Goal: Transaction & Acquisition: Purchase product/service

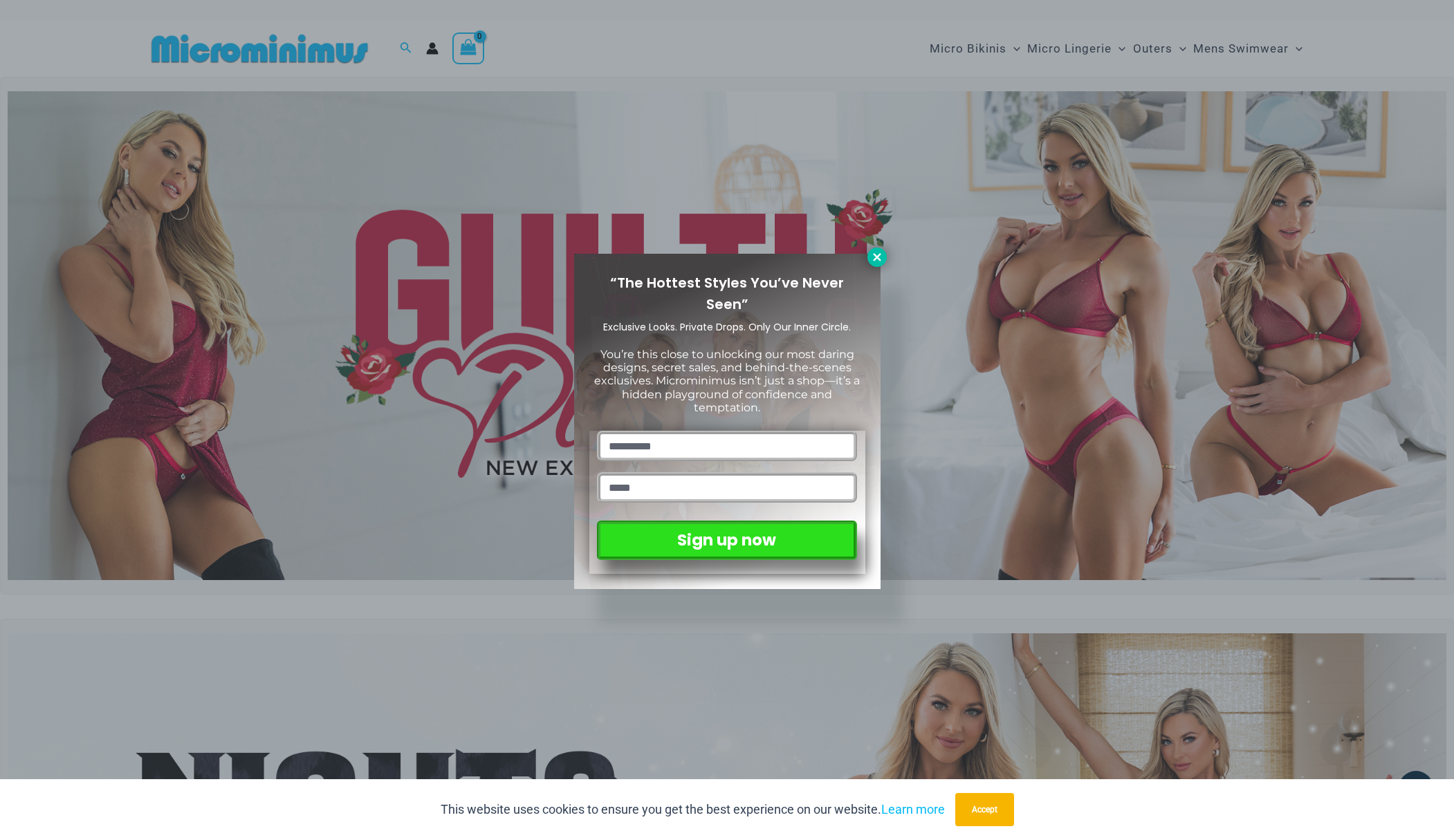
click at [881, 258] on icon at bounding box center [876, 257] width 12 height 12
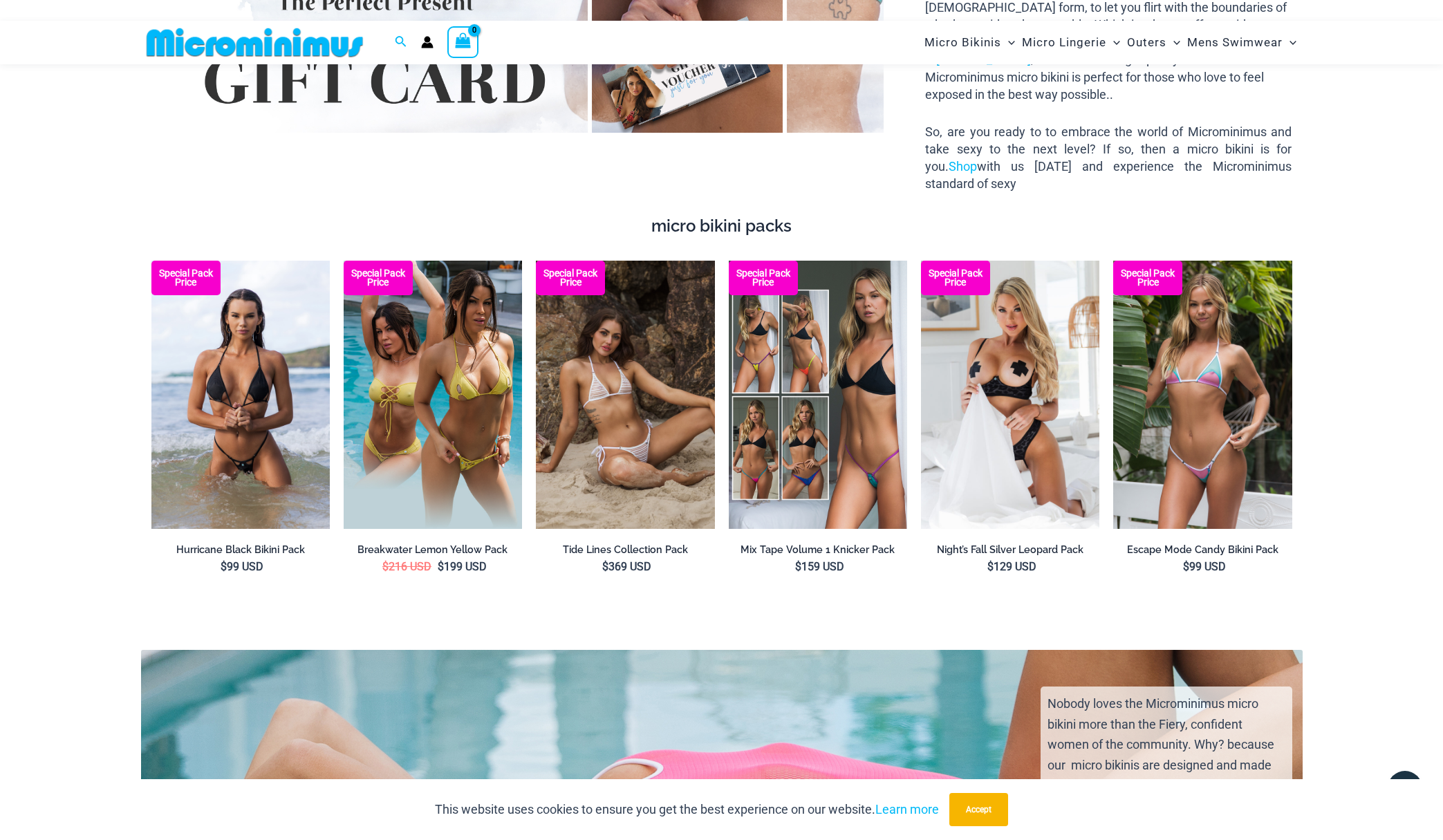
scroll to position [2891, 0]
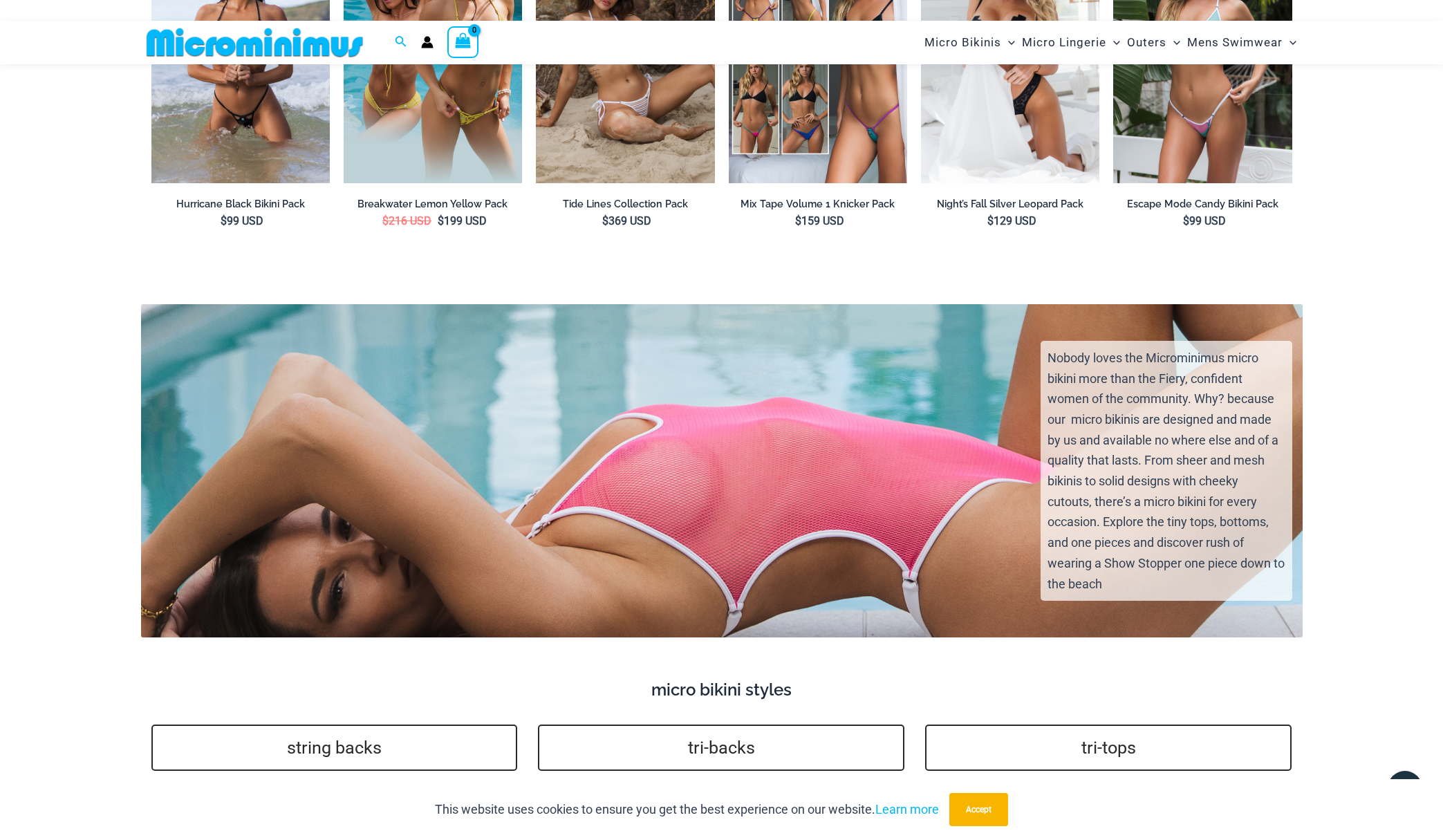
click at [587, 428] on div "Nobody loves the Microminimus micro bikini more than the Fiery, confident women…" at bounding box center [721, 483] width 1186 height 309
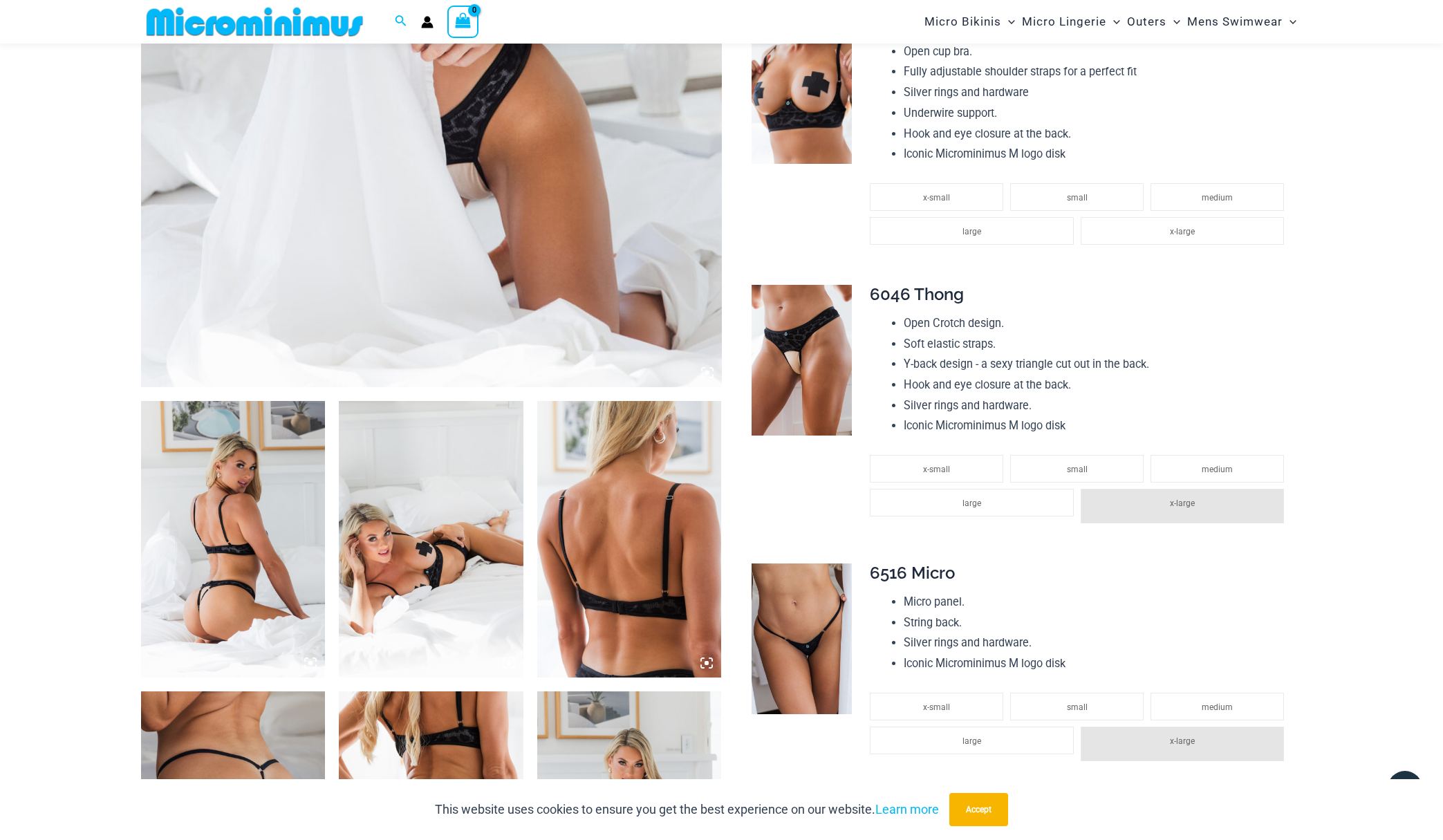
scroll to position [748, 0]
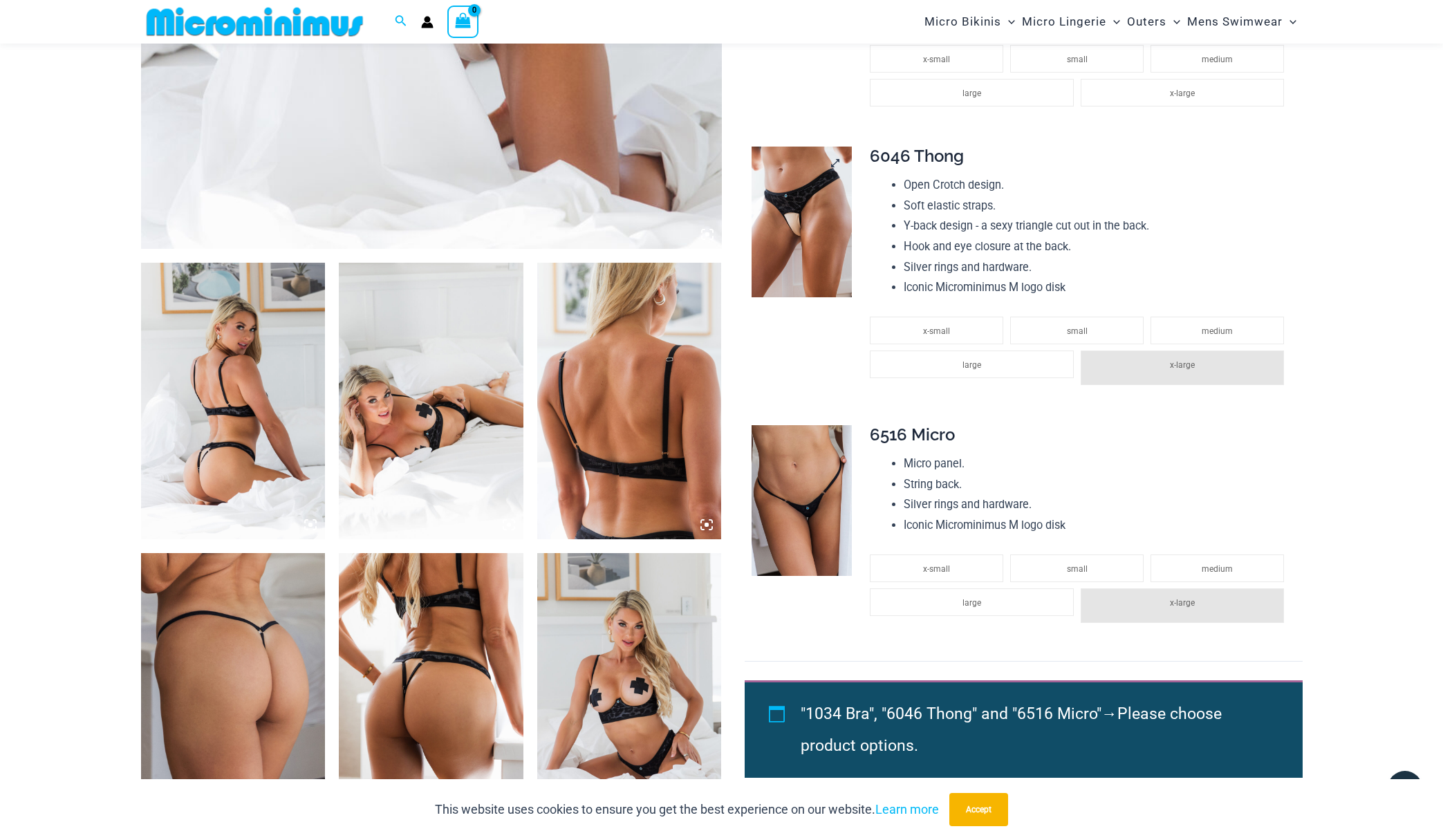
click at [782, 244] on img at bounding box center [802, 221] width 100 height 151
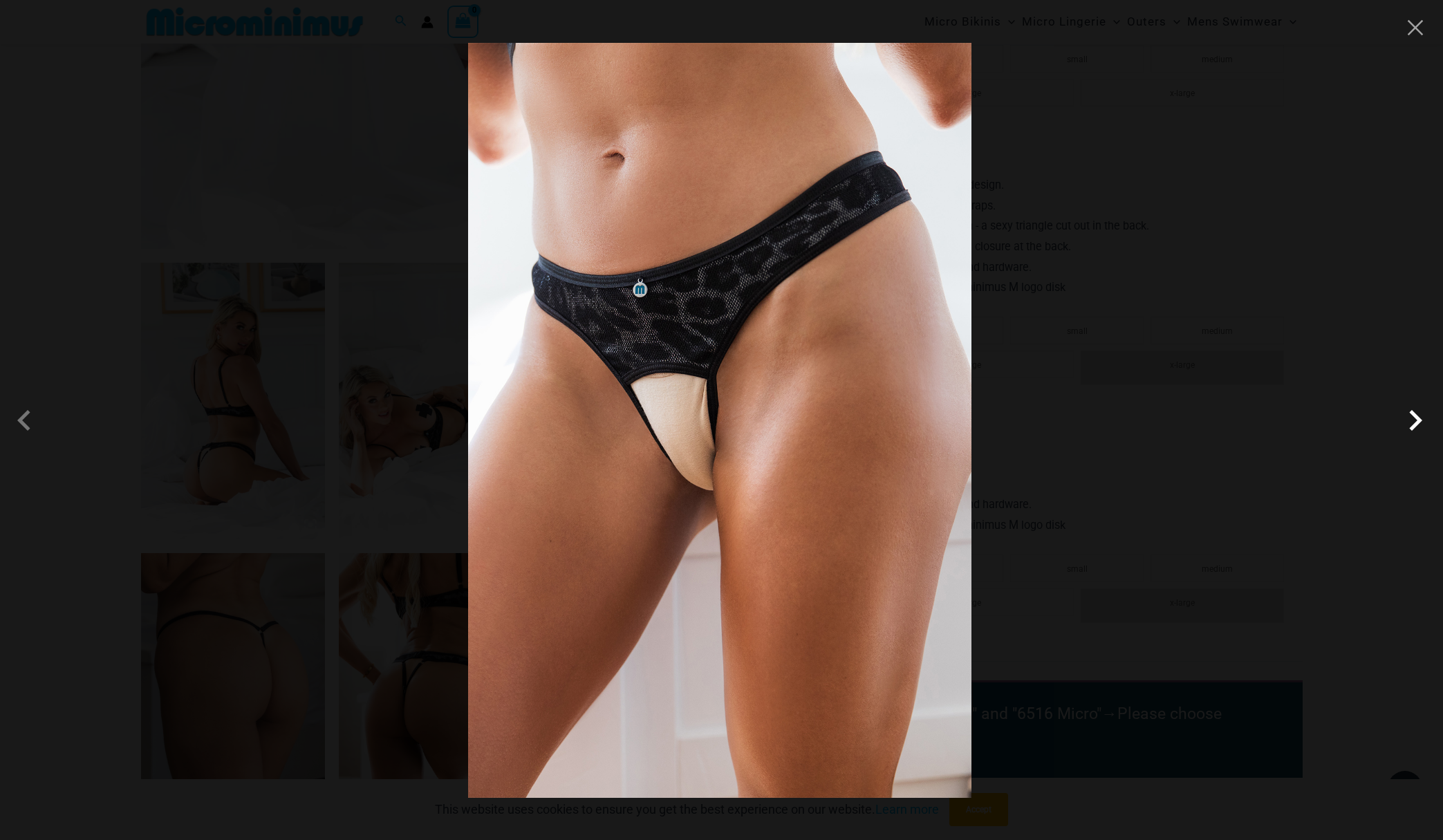
click at [1410, 423] on span at bounding box center [1416, 420] width 41 height 41
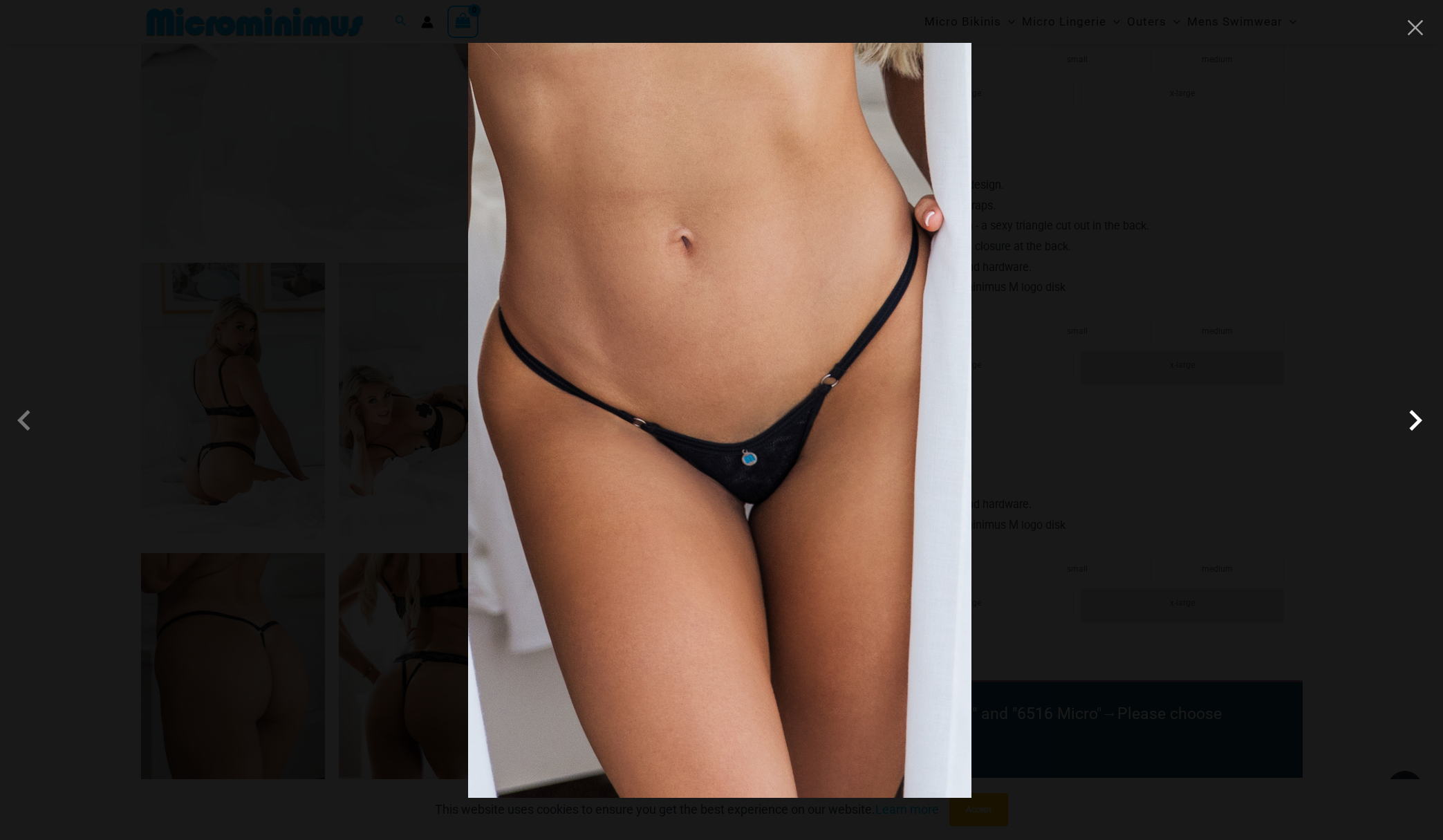
click at [1410, 423] on span at bounding box center [1416, 420] width 41 height 41
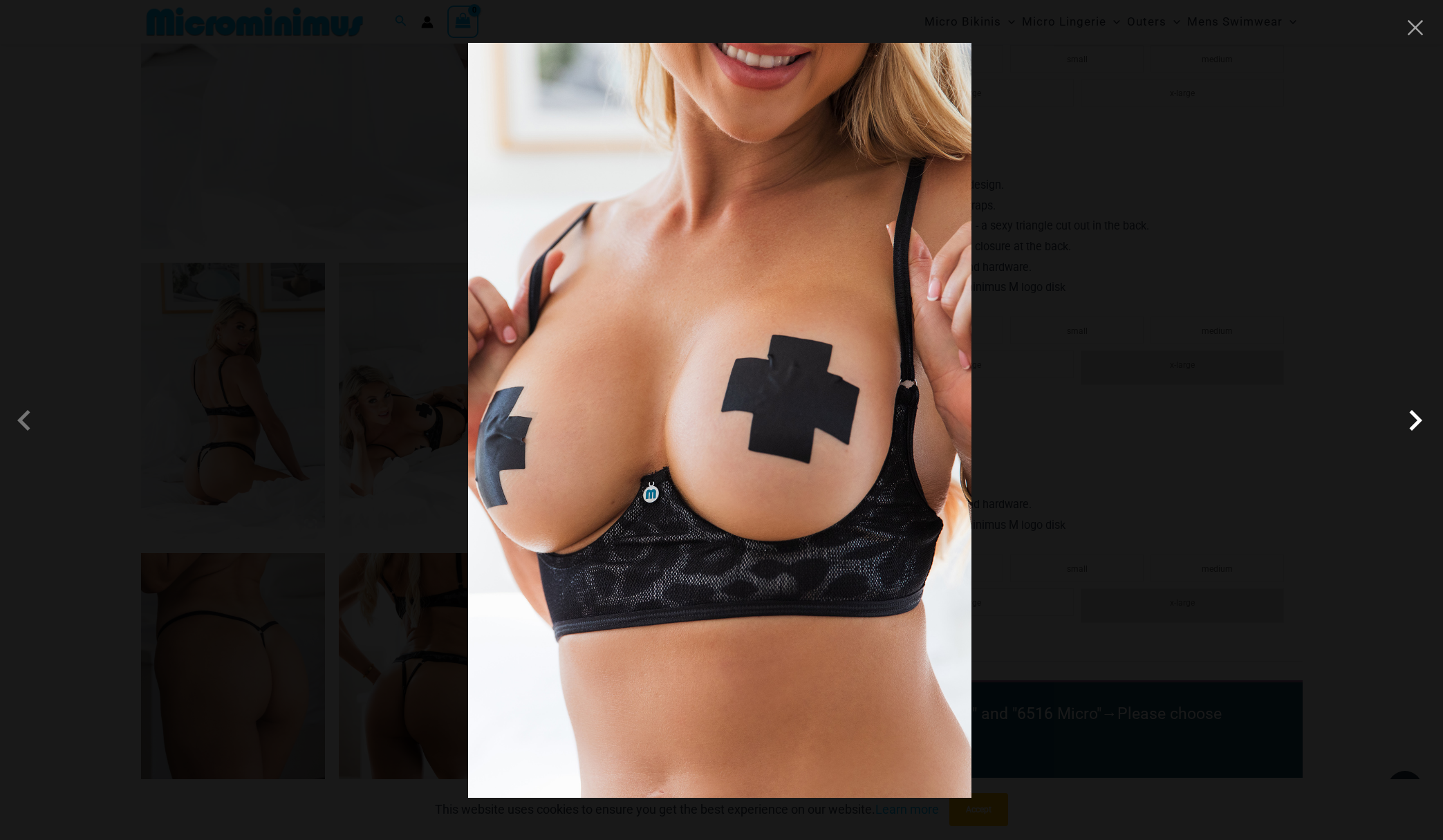
click at [1410, 423] on span at bounding box center [1416, 420] width 41 height 41
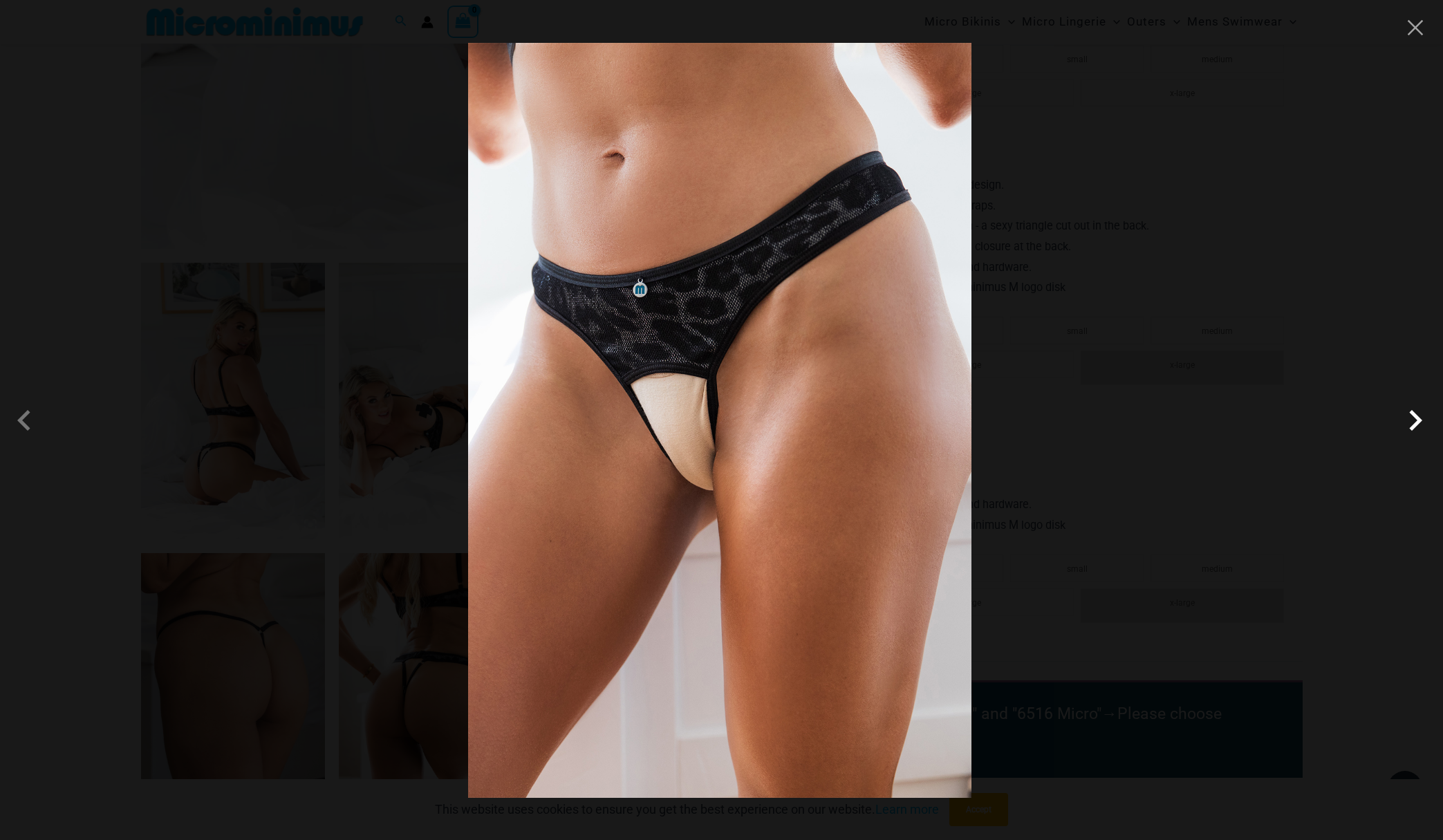
click at [1410, 423] on span at bounding box center [1416, 420] width 41 height 41
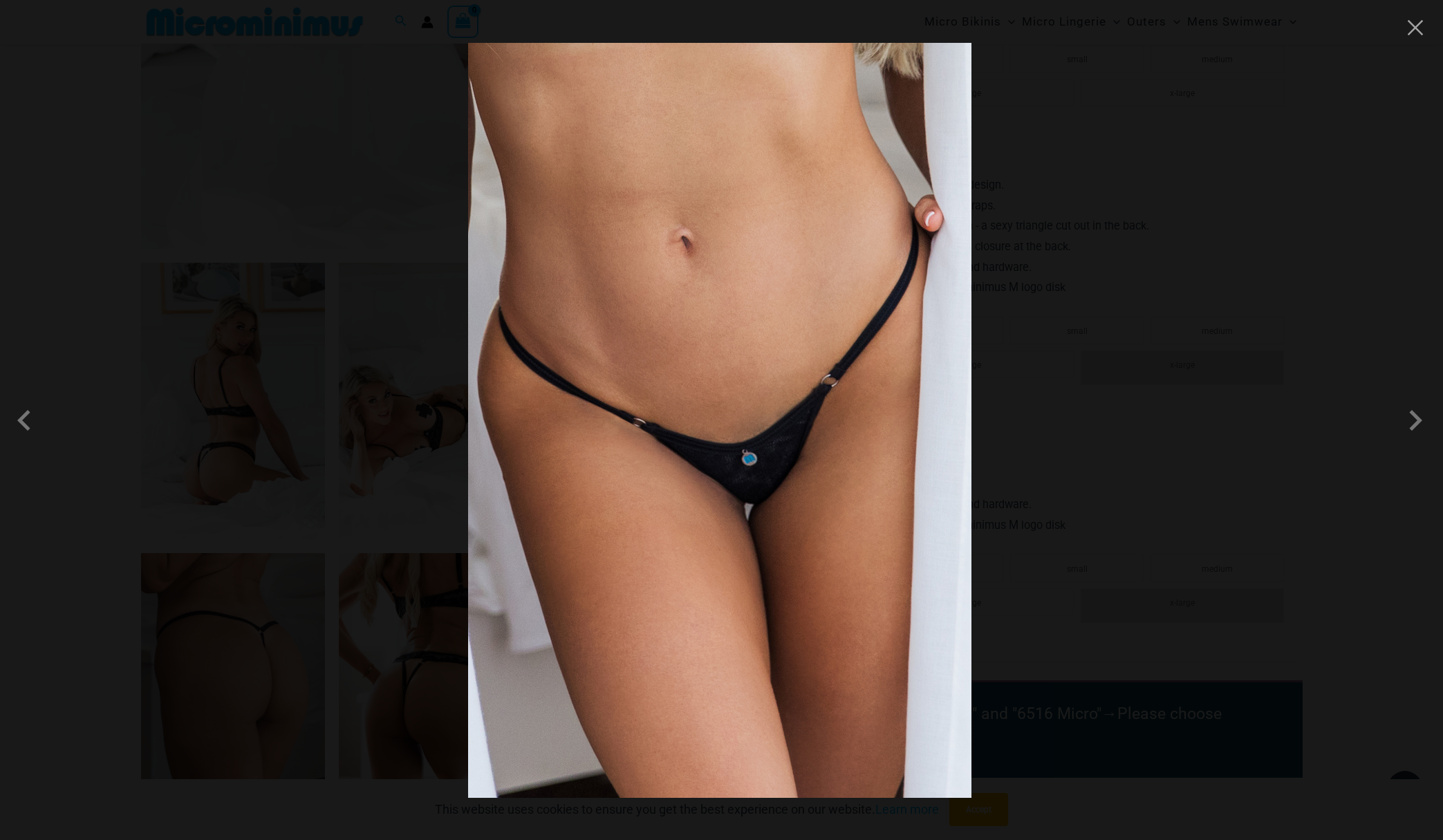
click at [1419, 43] on div at bounding box center [721, 420] width 1443 height 840
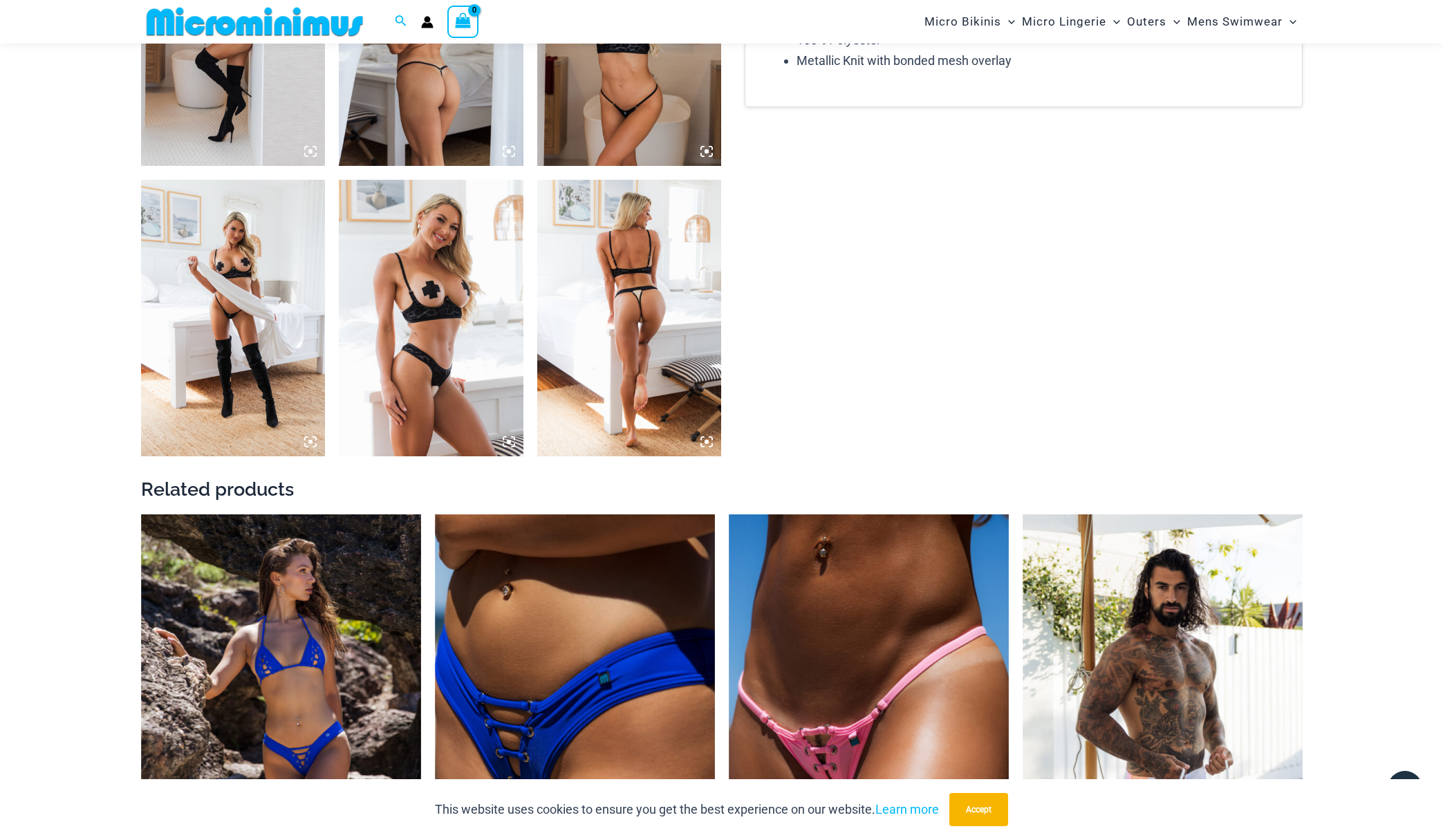
scroll to position [2338, 0]
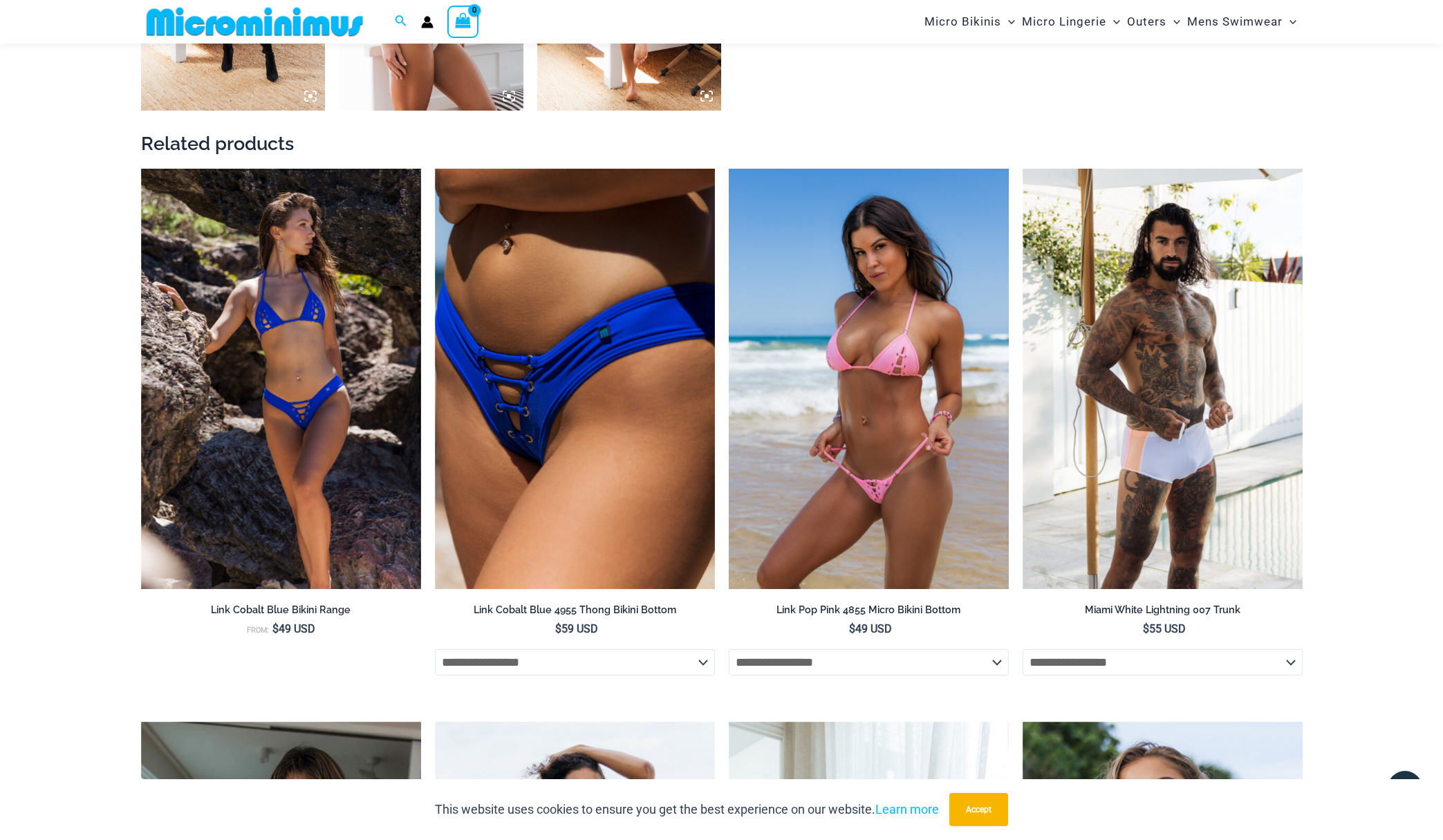
click at [817, 479] on img at bounding box center [869, 379] width 280 height 420
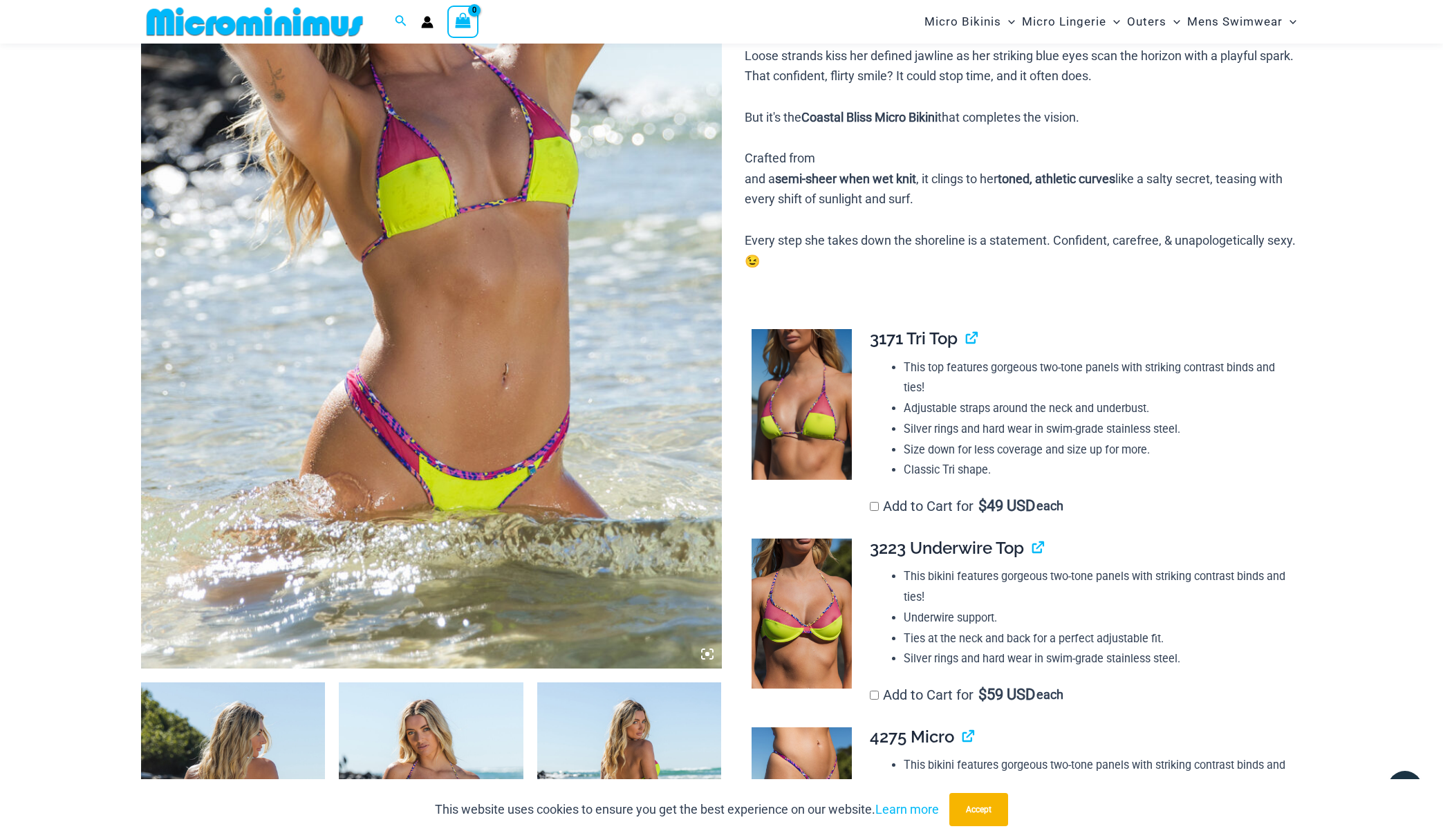
scroll to position [333, 0]
click at [801, 568] on img at bounding box center [802, 615] width 100 height 151
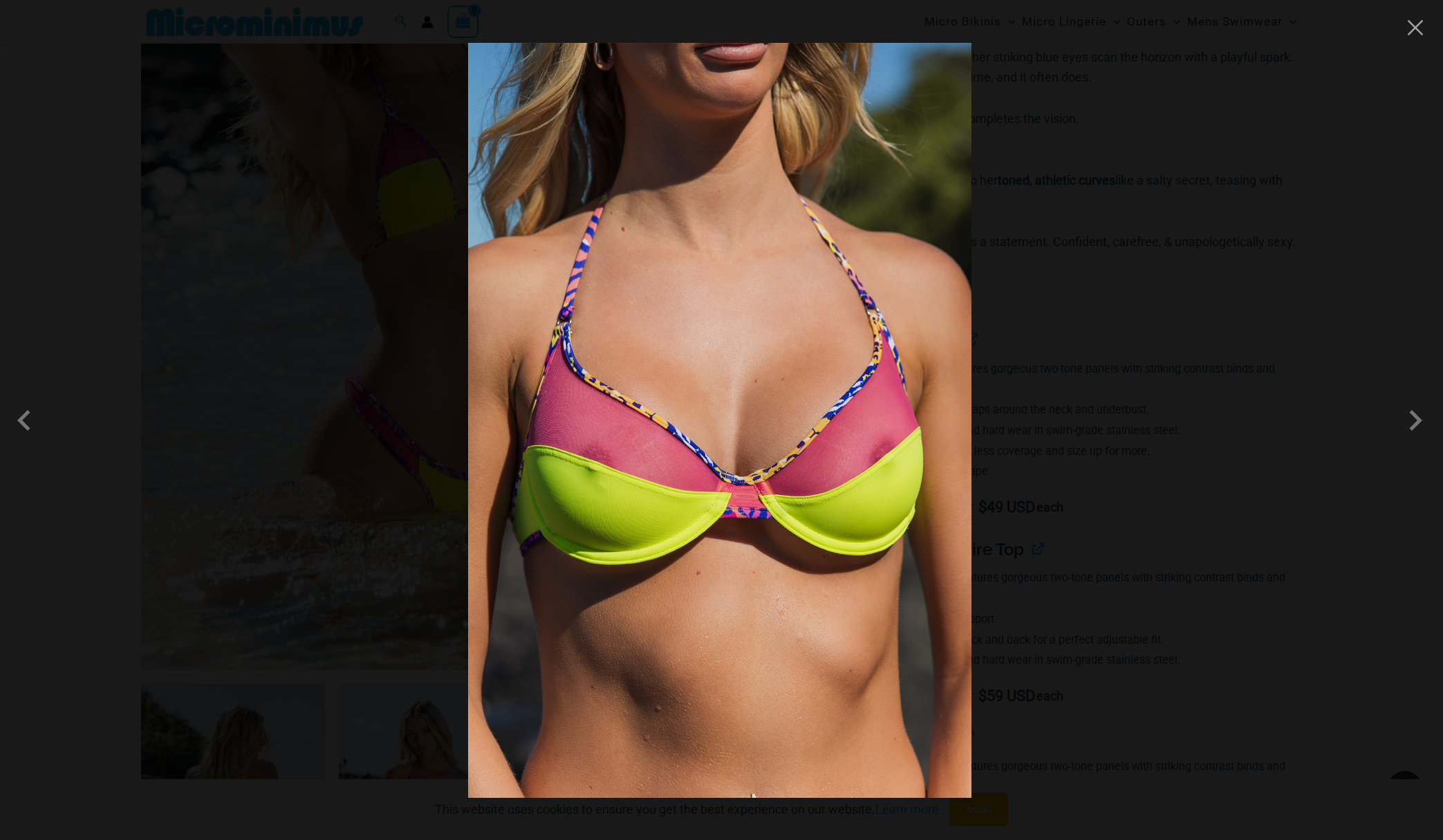
click at [1417, 40] on div at bounding box center [721, 420] width 1443 height 840
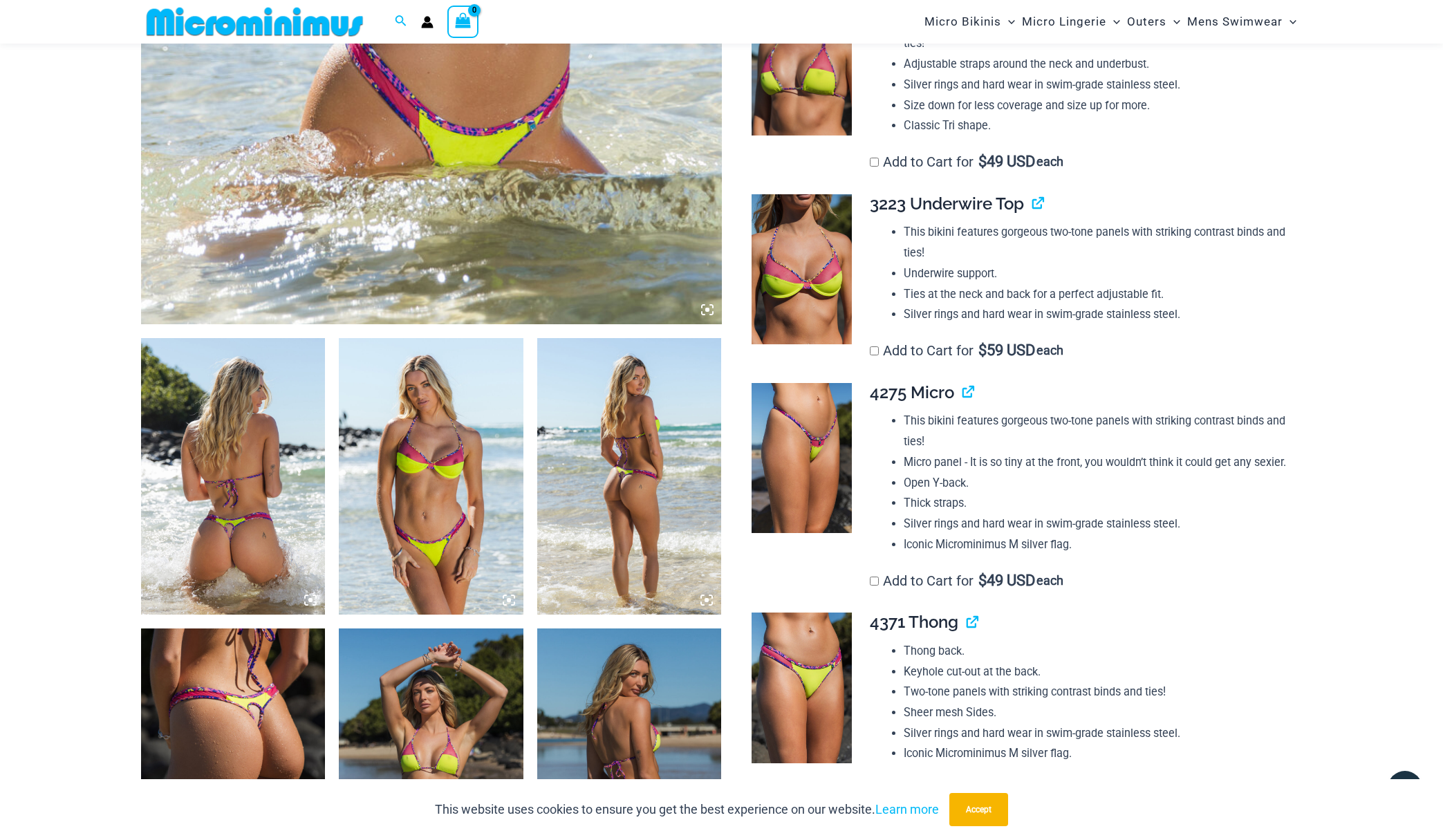
scroll to position [1024, 0]
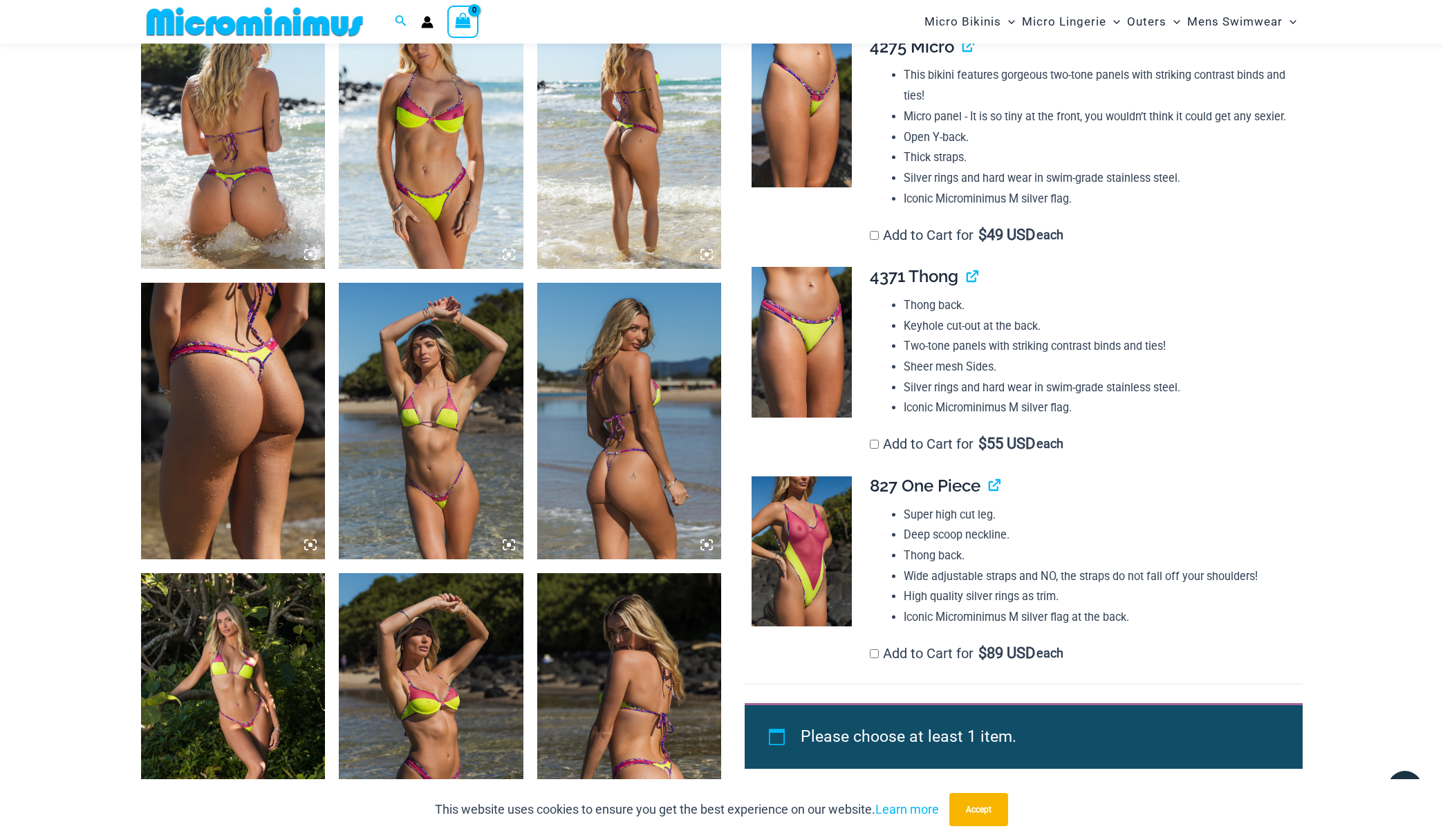
click at [468, 456] on img at bounding box center [431, 421] width 185 height 276
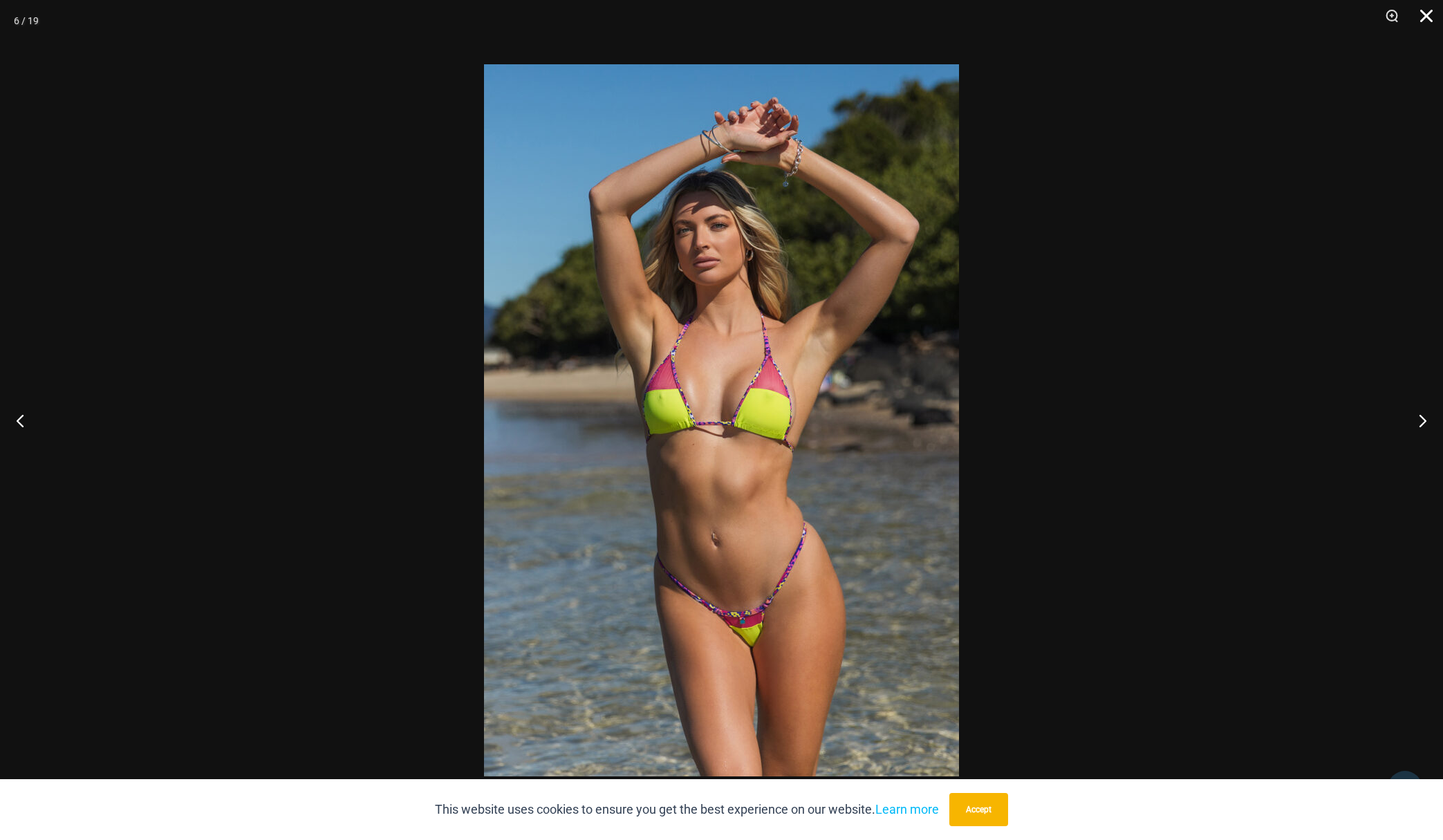
click at [1419, 23] on button "Close" at bounding box center [1422, 21] width 35 height 41
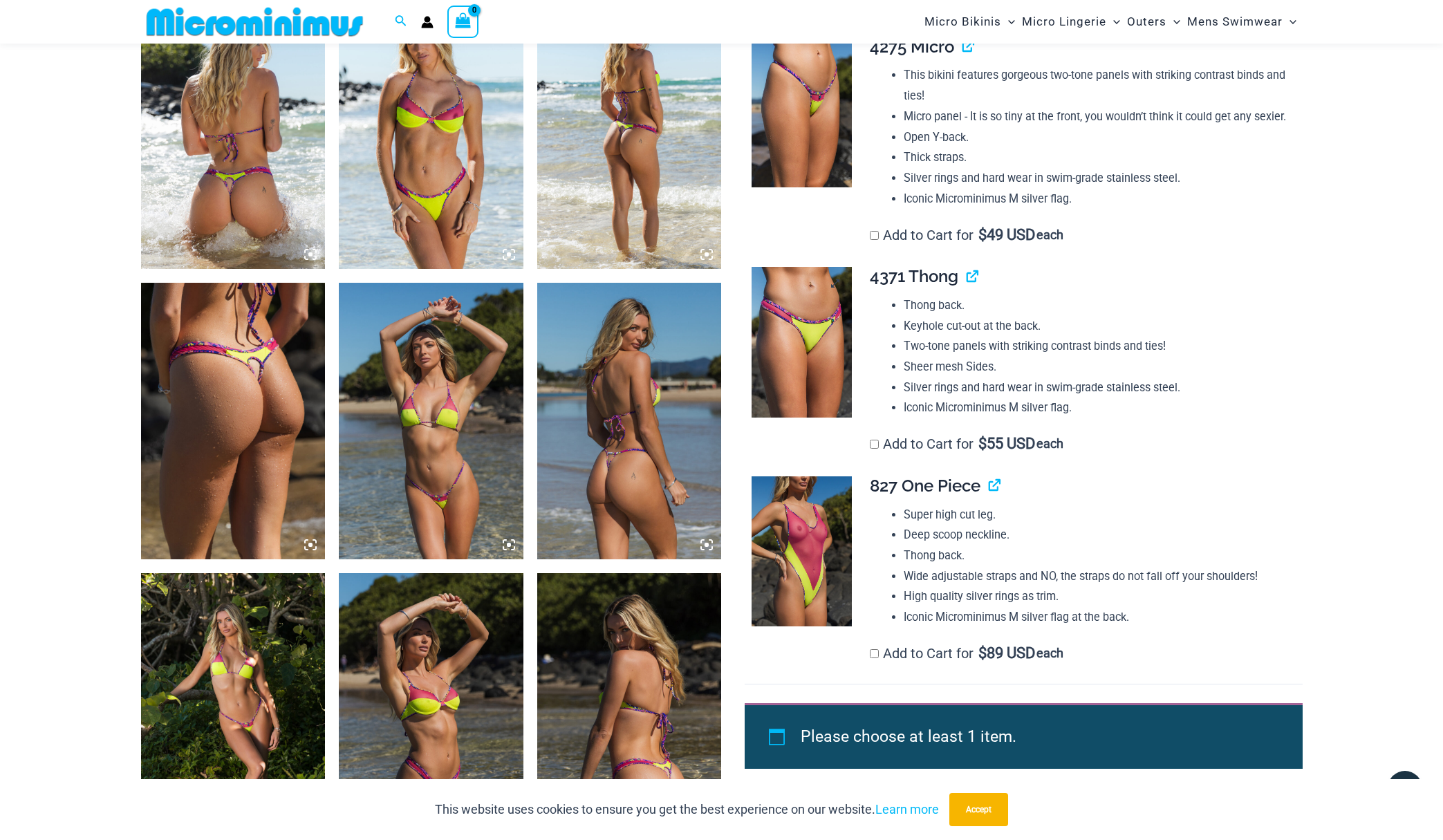
click at [825, 323] on img at bounding box center [802, 342] width 100 height 151
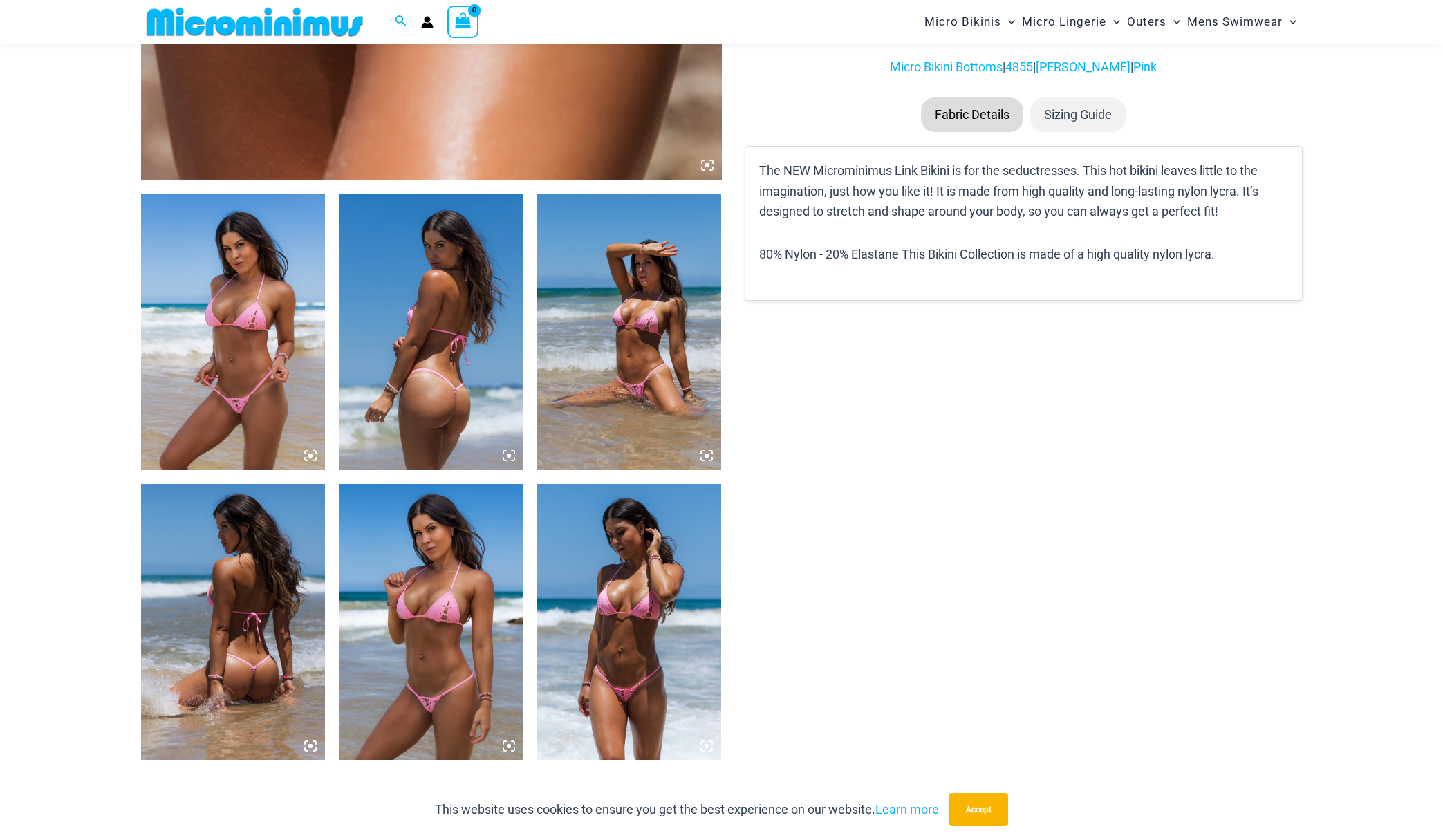
scroll to position [886, 0]
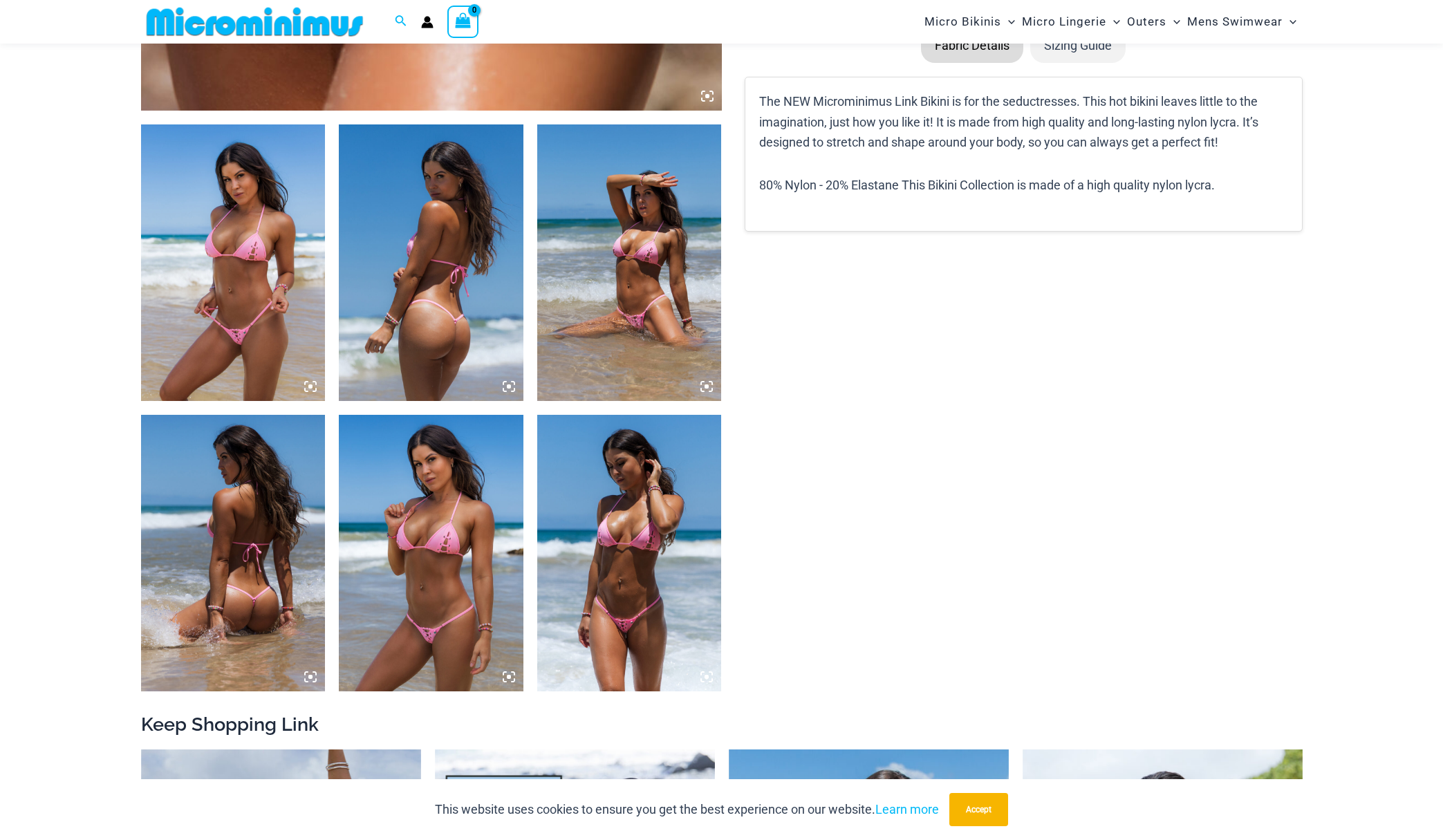
click at [657, 548] on img at bounding box center [629, 553] width 185 height 276
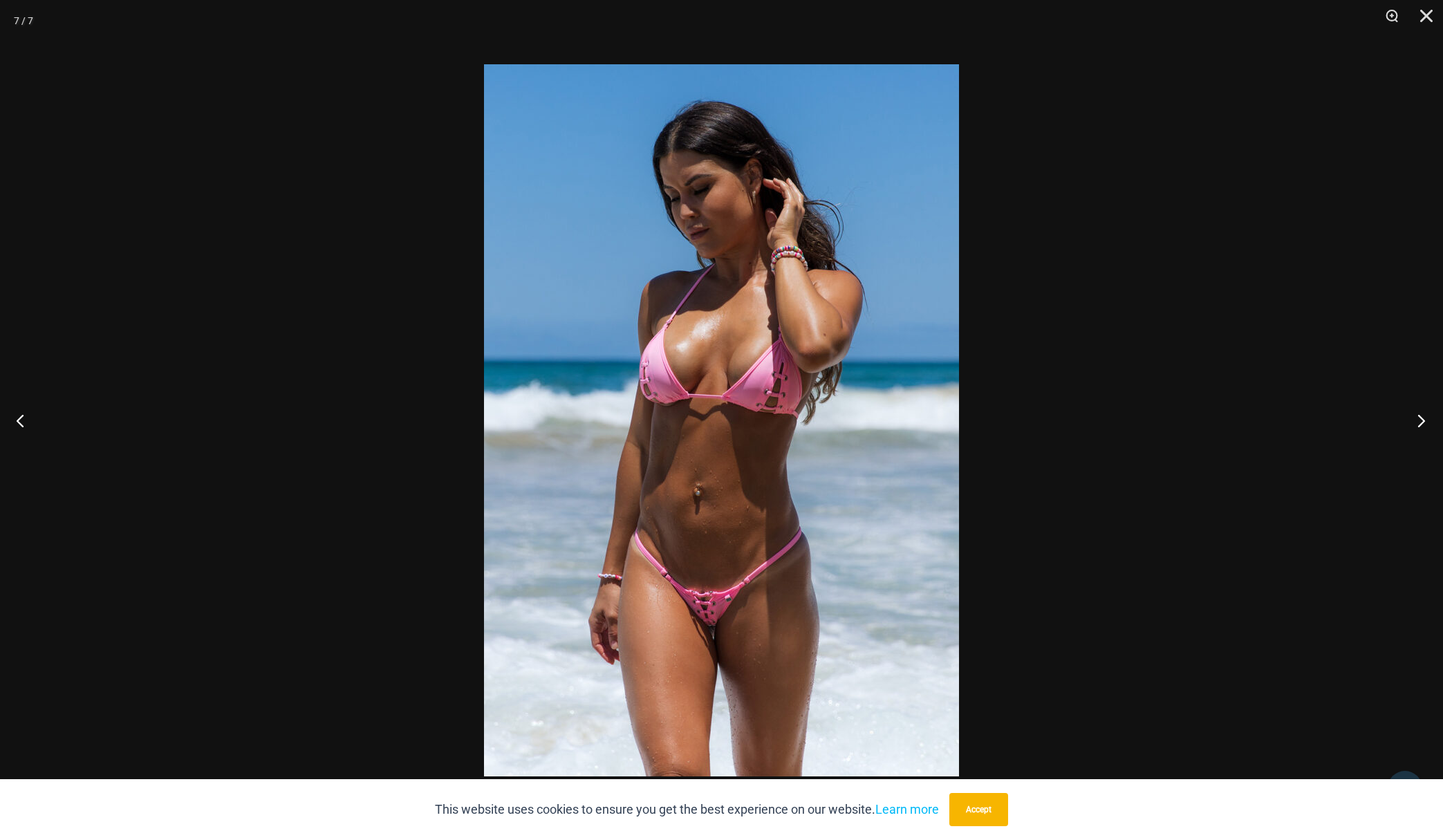
click at [1410, 418] on button "Next" at bounding box center [1417, 420] width 52 height 69
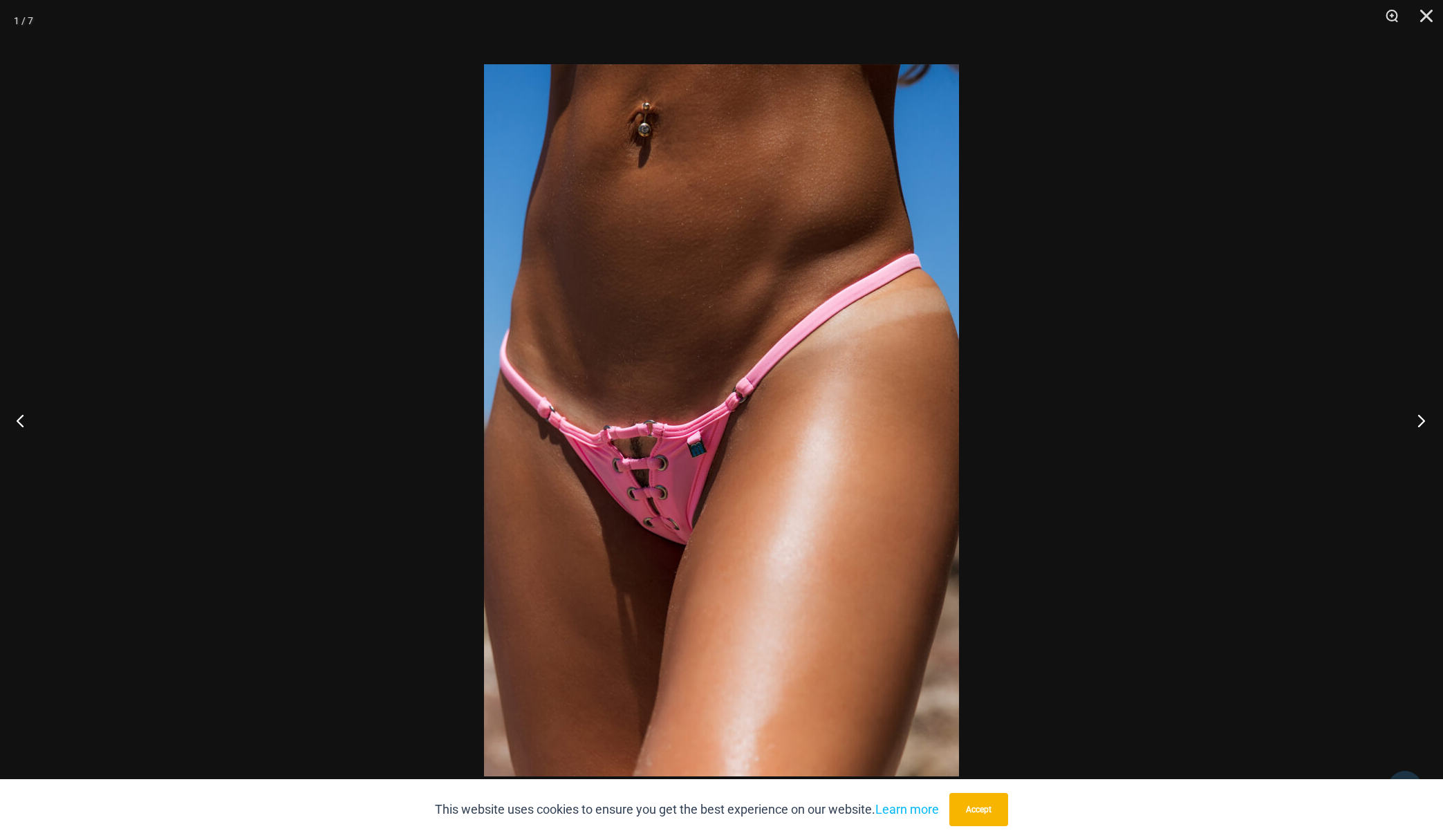
click at [1410, 419] on button "Next" at bounding box center [1417, 420] width 52 height 69
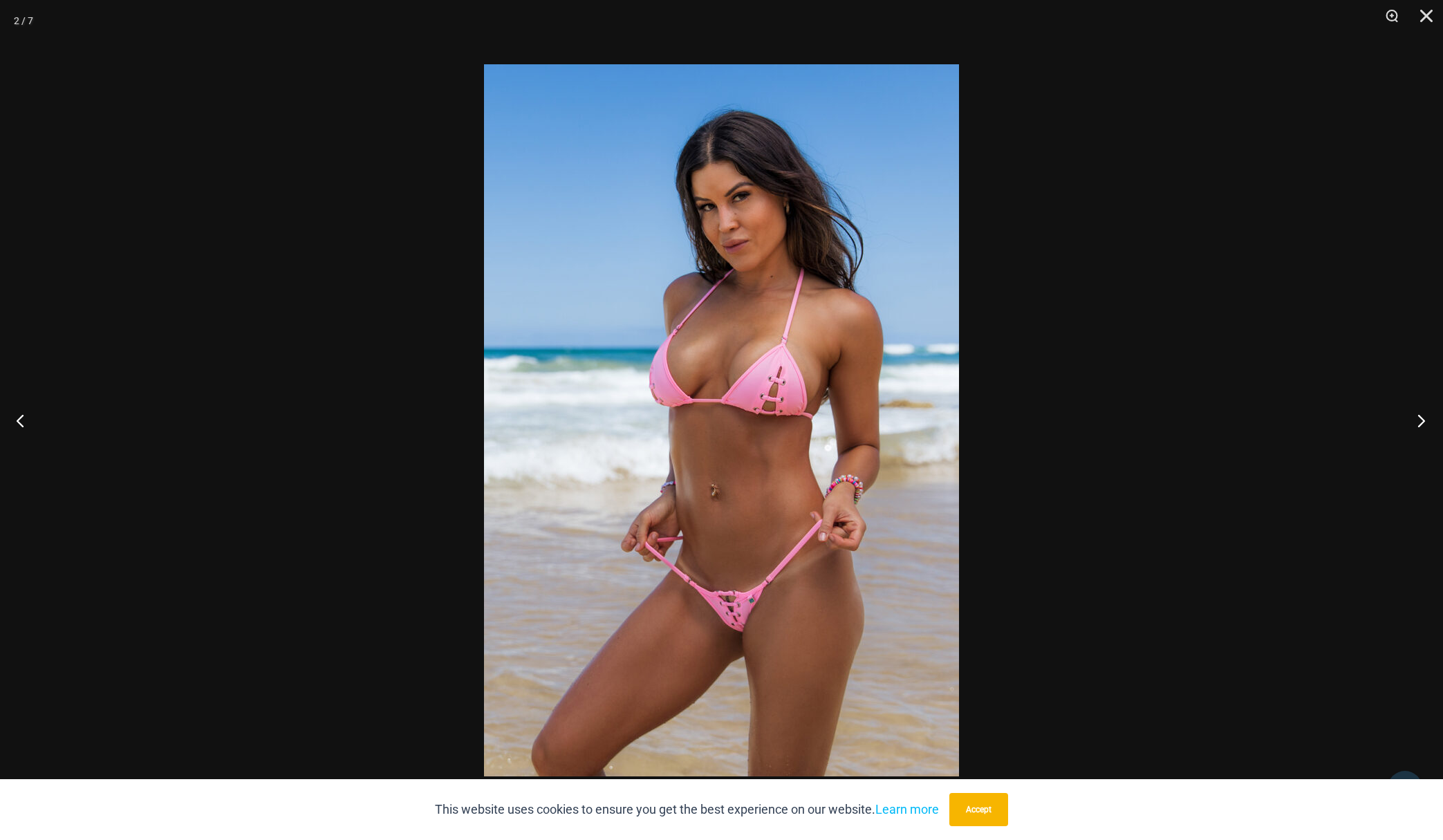
click at [1410, 419] on button "Next" at bounding box center [1417, 420] width 52 height 69
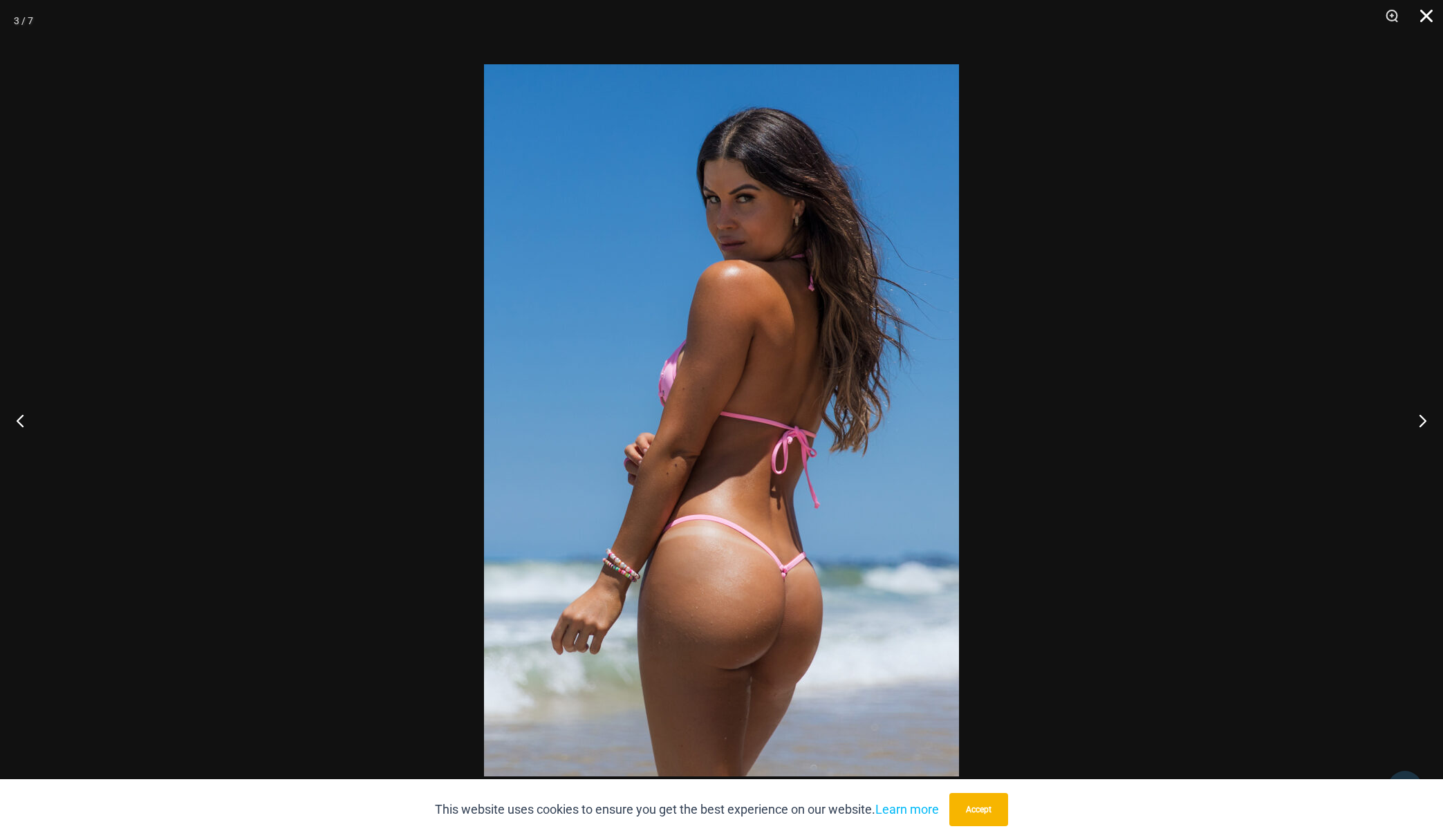
click at [1428, 18] on button "Close" at bounding box center [1422, 21] width 35 height 41
